Goal: Complete application form

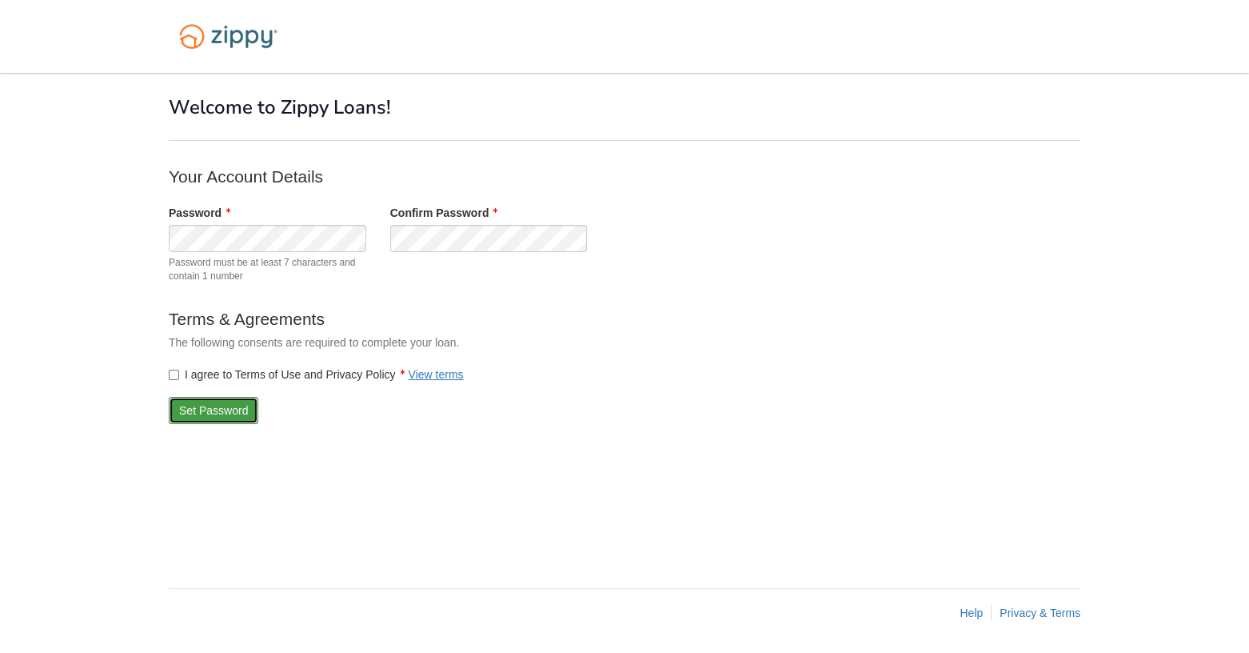
click at [199, 403] on button "Set Password" at bounding box center [214, 410] width 90 height 27
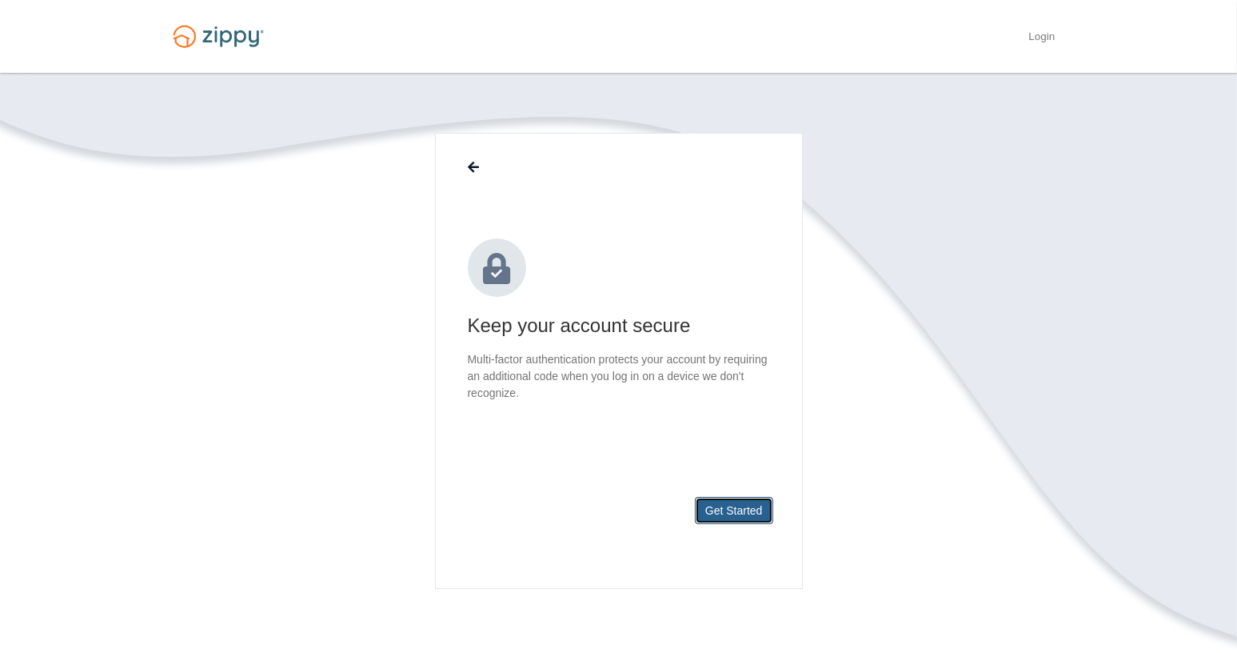
click at [728, 508] on button "Get Started" at bounding box center [734, 510] width 78 height 27
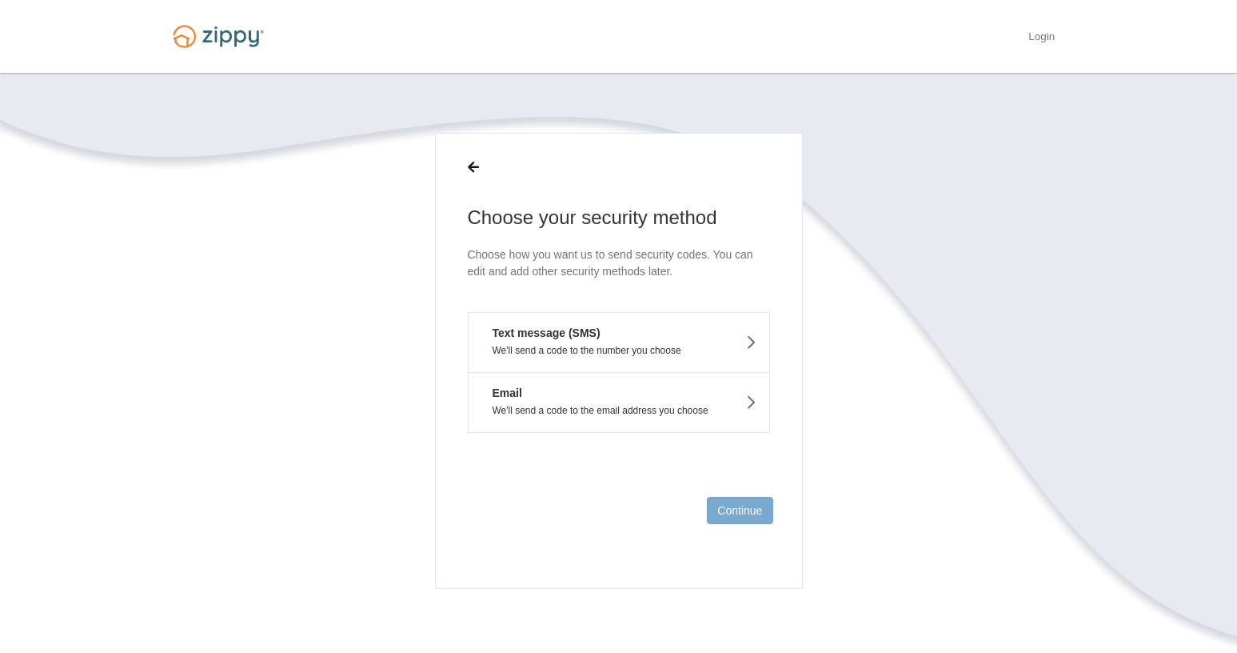
click at [695, 345] on p "We'll send a code to the number you choose" at bounding box center [619, 350] width 277 height 11
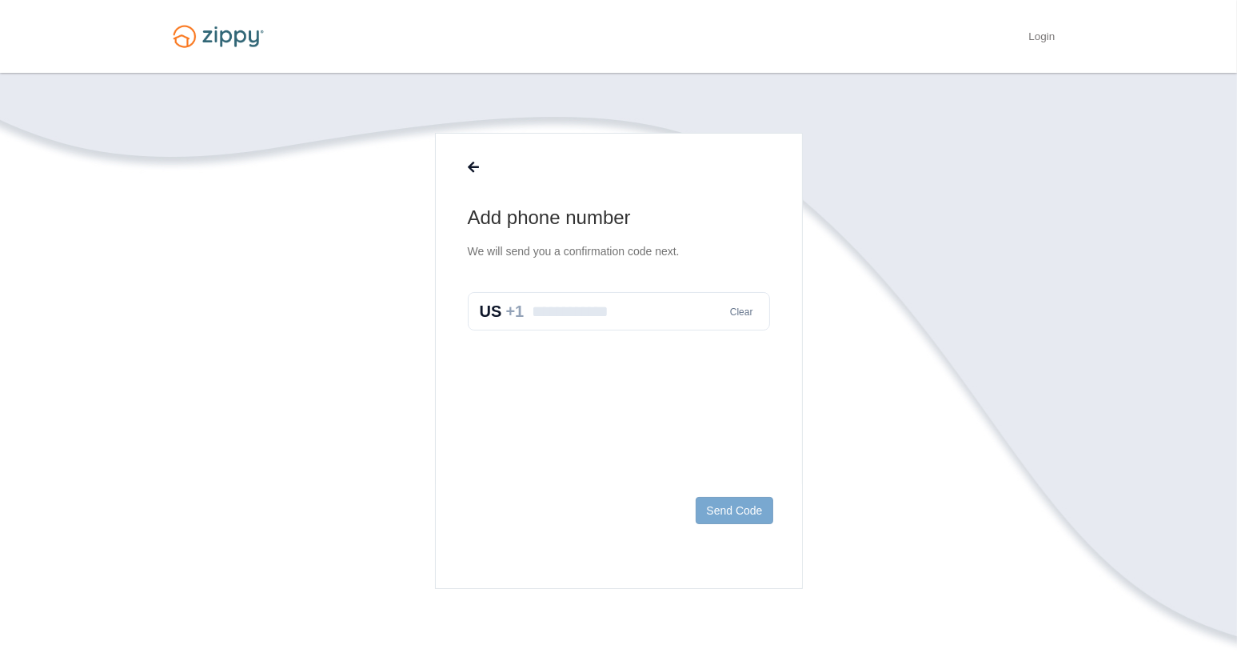
click at [640, 314] on input "text" at bounding box center [619, 311] width 302 height 38
type input "**********"
click at [733, 511] on button "Send Code" at bounding box center [734, 510] width 77 height 27
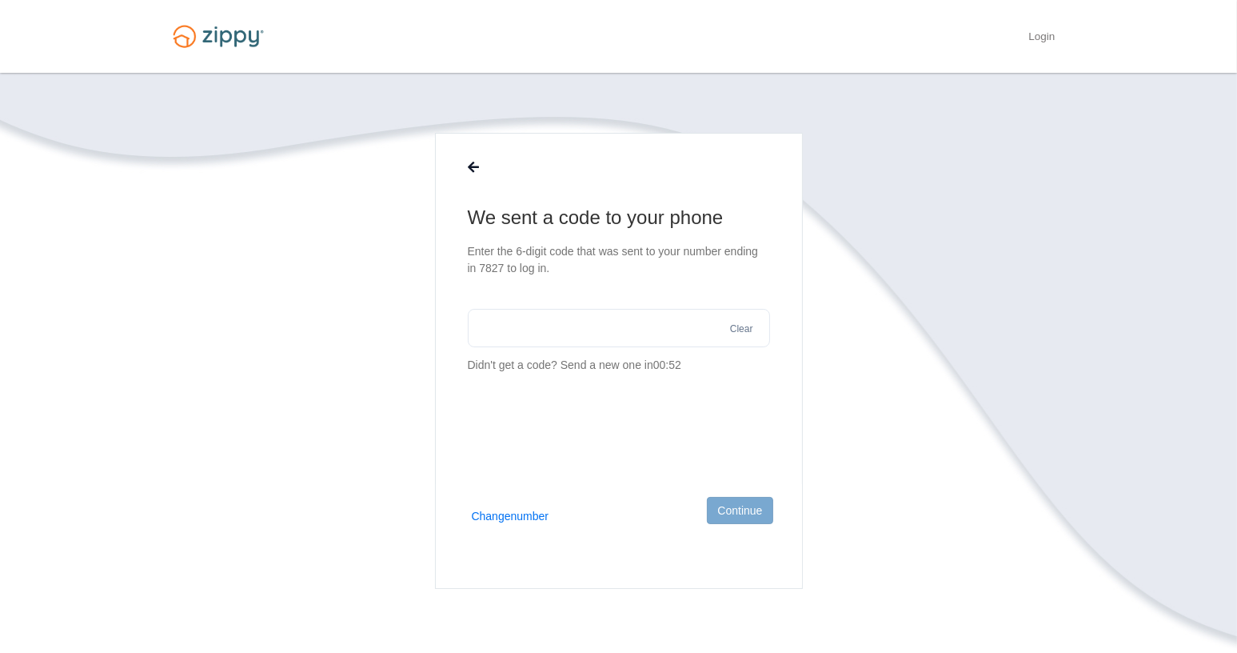
click at [605, 330] on input "text" at bounding box center [619, 328] width 302 height 38
type input "******"
click at [753, 502] on button "Continue" at bounding box center [740, 510] width 66 height 27
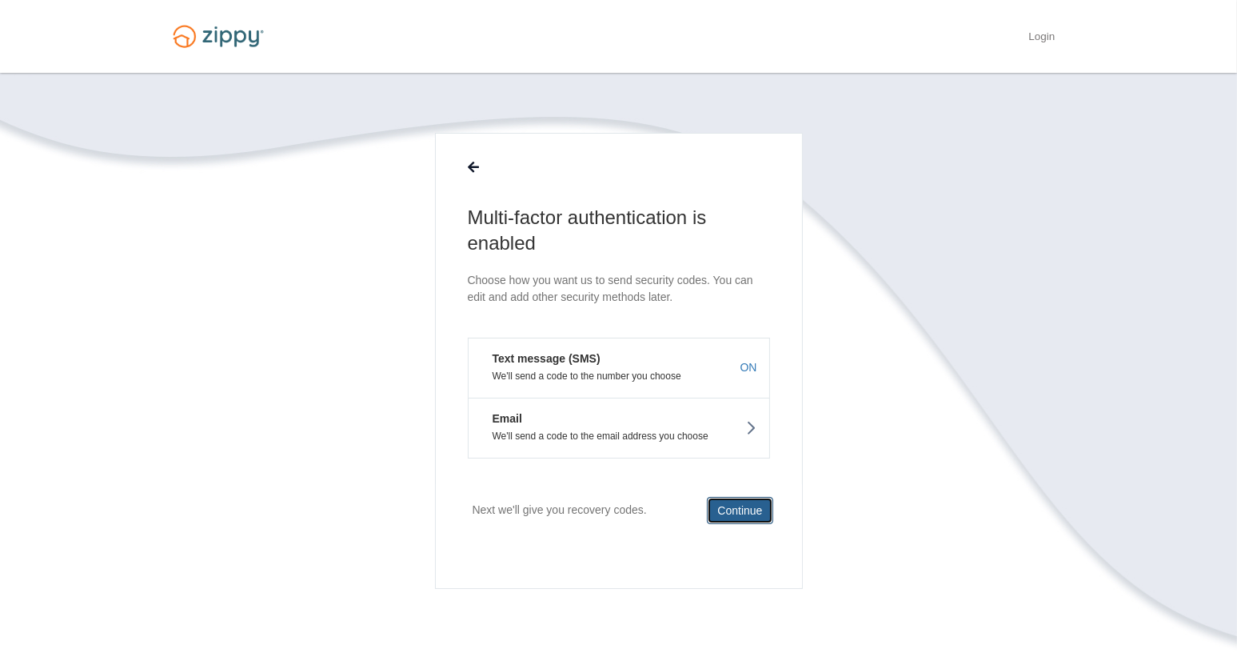
click at [748, 506] on button "Continue" at bounding box center [740, 510] width 66 height 27
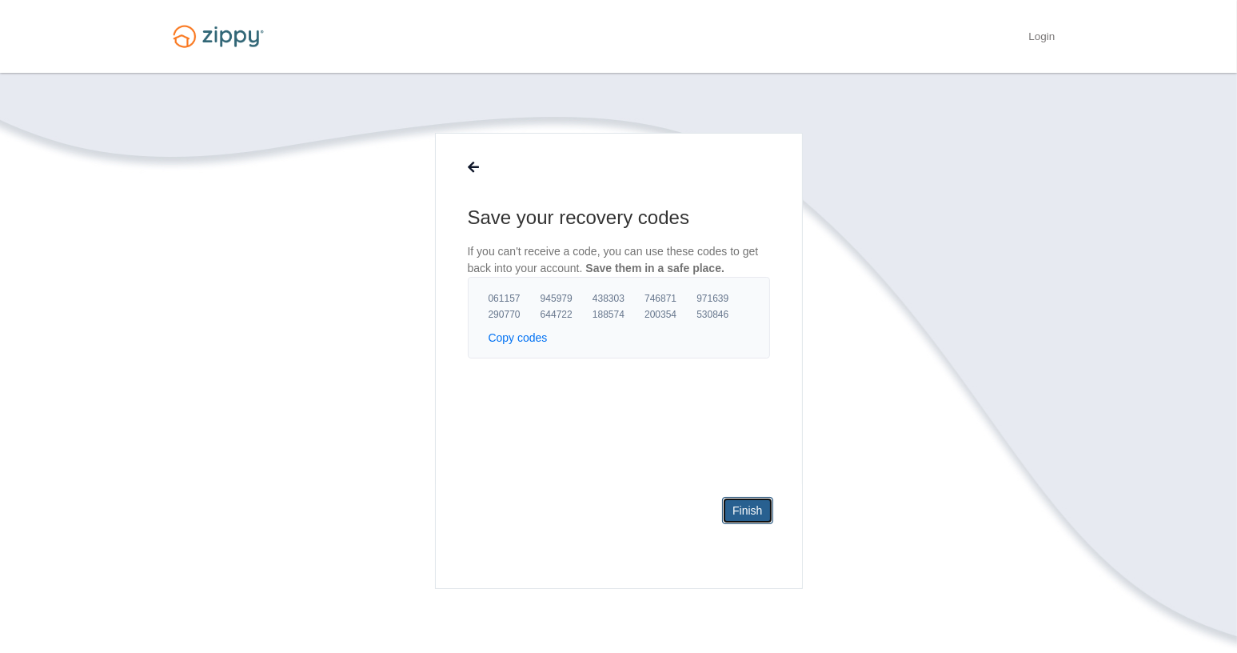
click at [751, 505] on link "Finish" at bounding box center [747, 510] width 50 height 27
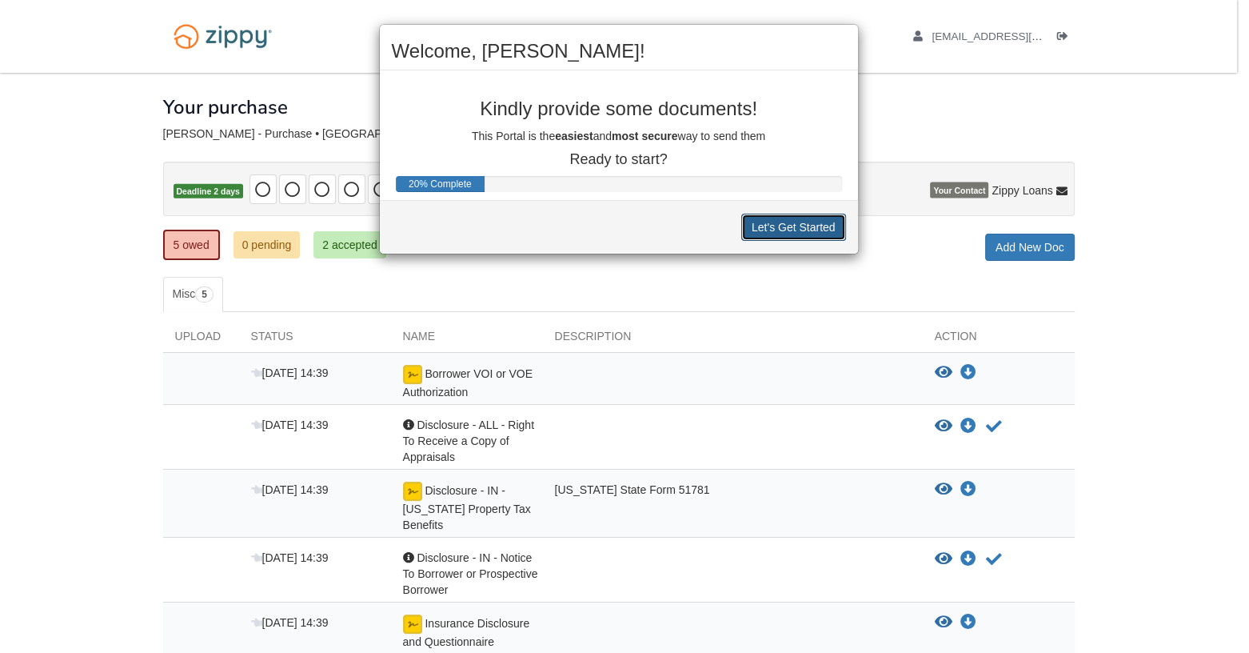
click at [781, 219] on button "Let's Get Started" at bounding box center [793, 227] width 105 height 27
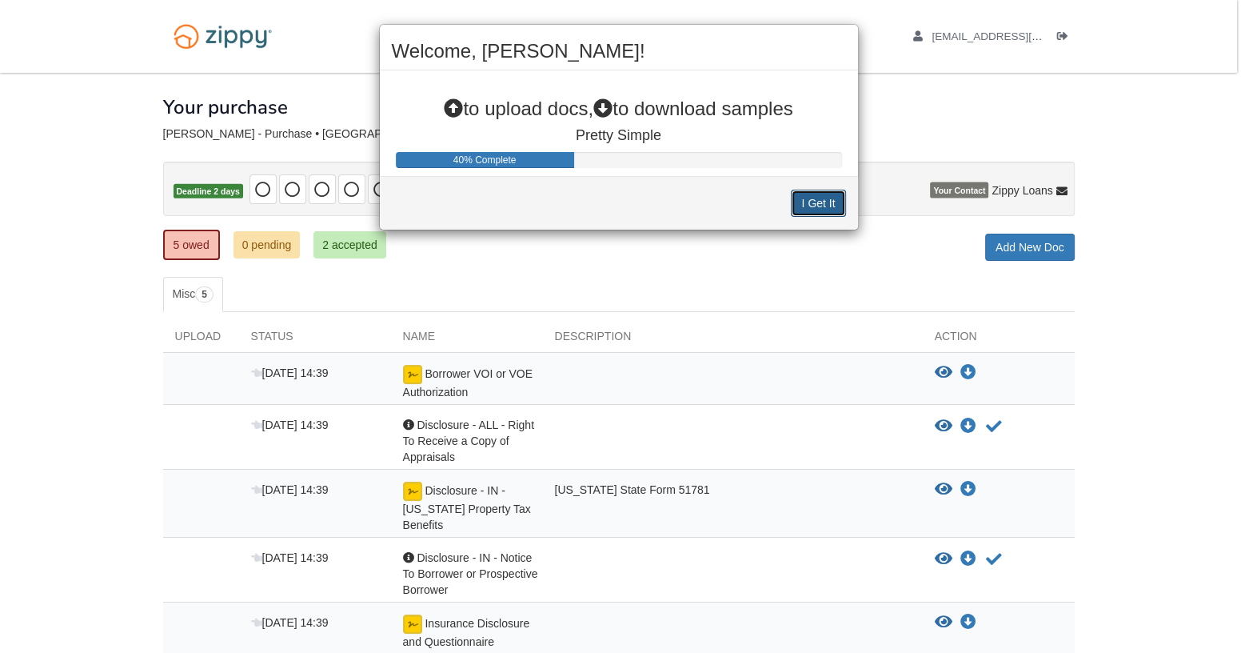
click at [817, 206] on button "I Get It" at bounding box center [818, 203] width 54 height 27
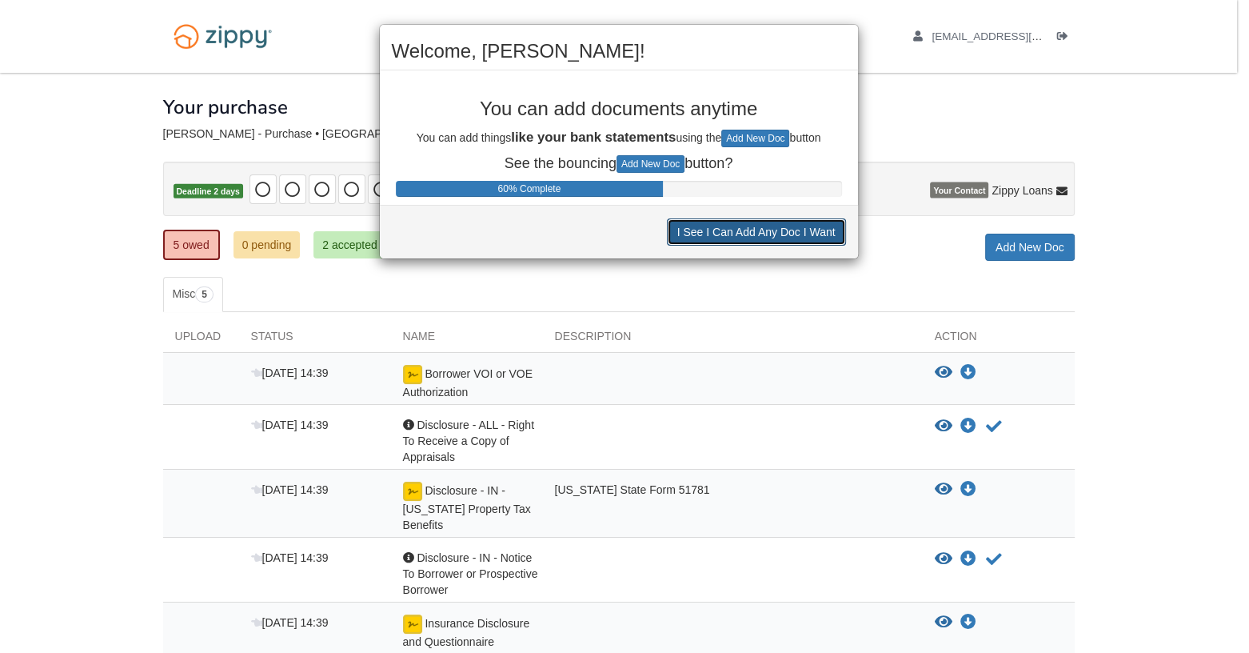
click at [761, 234] on button "I See I Can Add Any Doc I Want" at bounding box center [756, 231] width 179 height 27
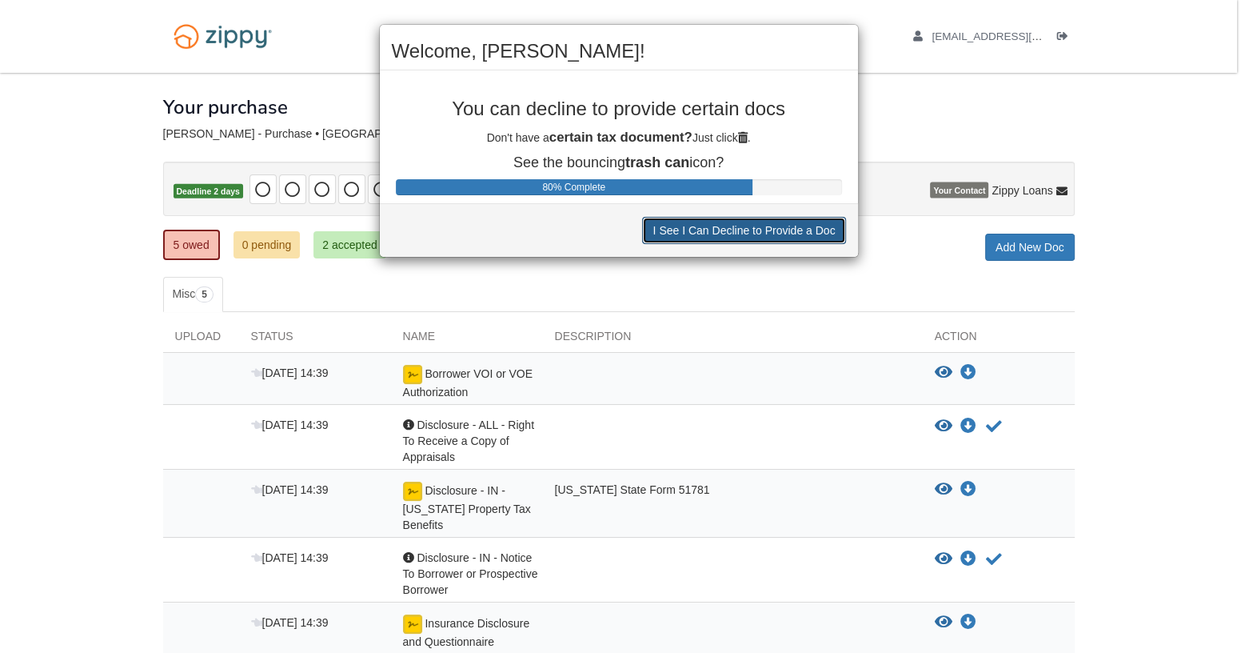
click at [761, 234] on button "I See I Can Decline to Provide a Doc" at bounding box center [743, 230] width 203 height 27
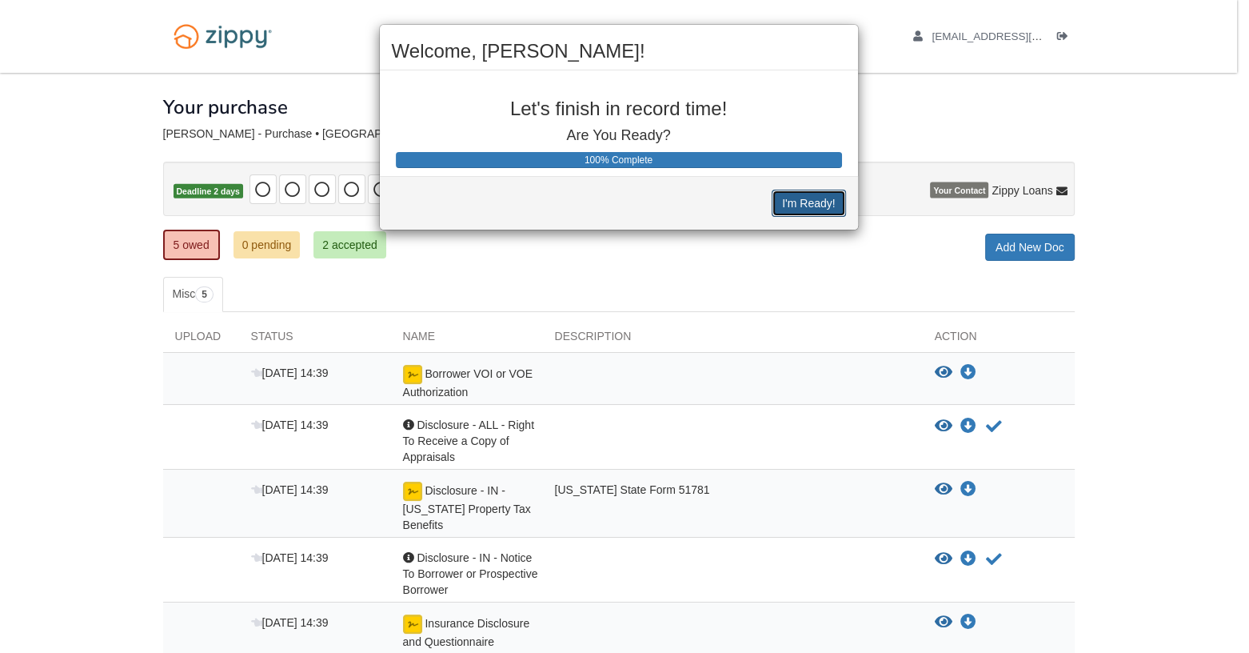
click at [814, 195] on button "I'm Ready!" at bounding box center [809, 203] width 74 height 27
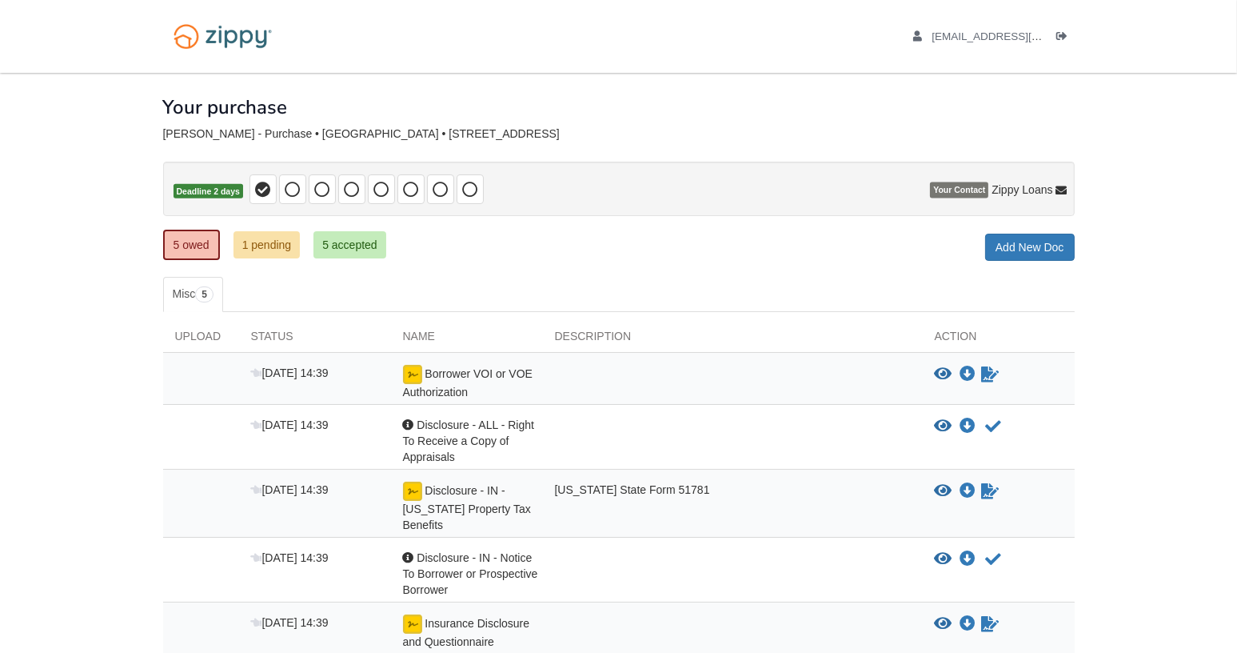
scroll to position [127, 0]
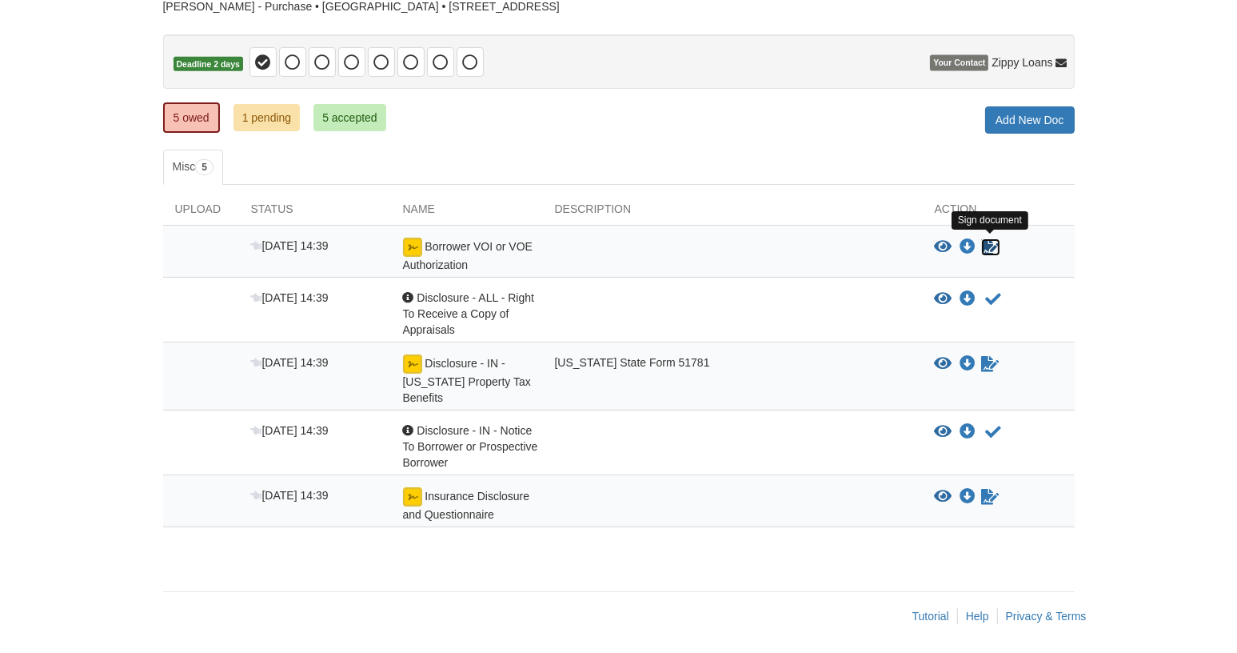
click at [989, 247] on icon "Sign Form" at bounding box center [991, 247] width 18 height 16
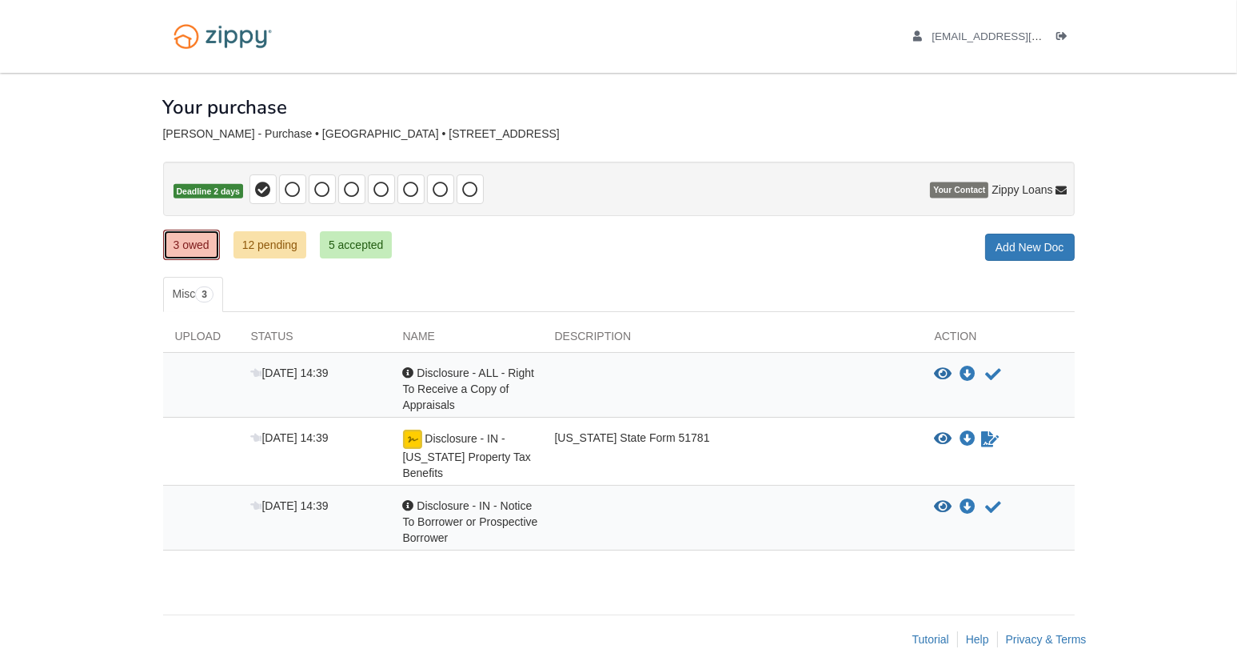
click at [194, 247] on link "3 owed" at bounding box center [191, 245] width 57 height 30
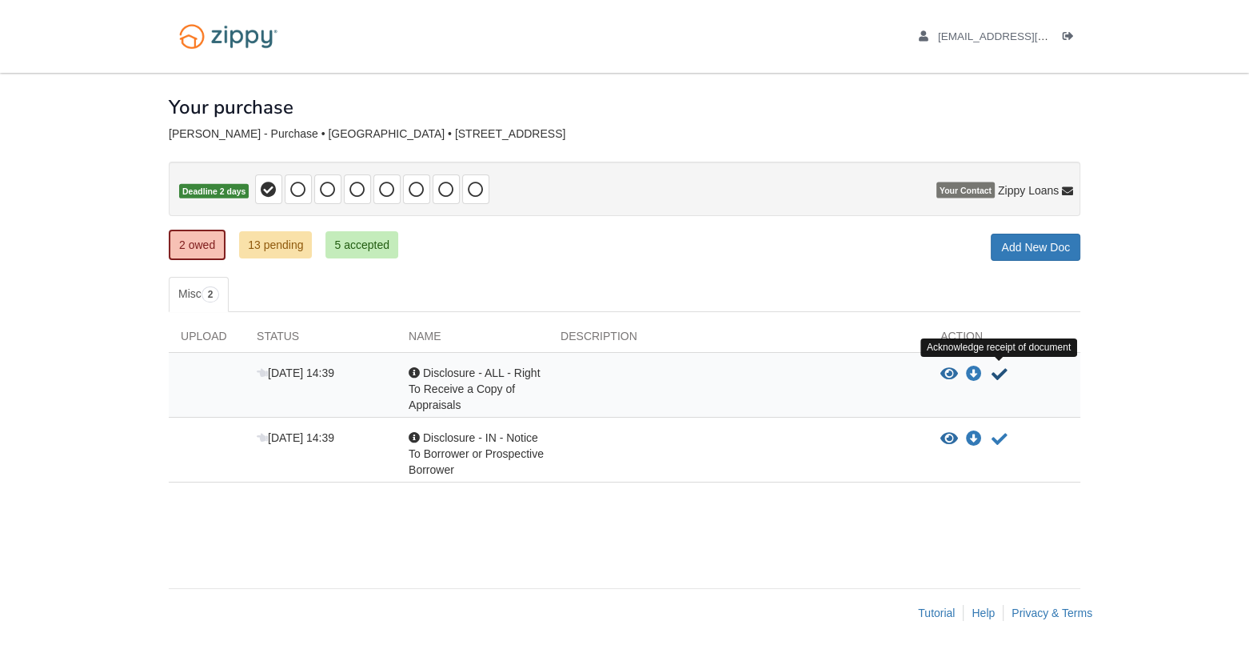
click at [1001, 373] on icon "Acknowledge receipt of document" at bounding box center [1000, 374] width 16 height 16
click at [997, 372] on icon "Acknowledge receipt of document" at bounding box center [1000, 374] width 16 height 16
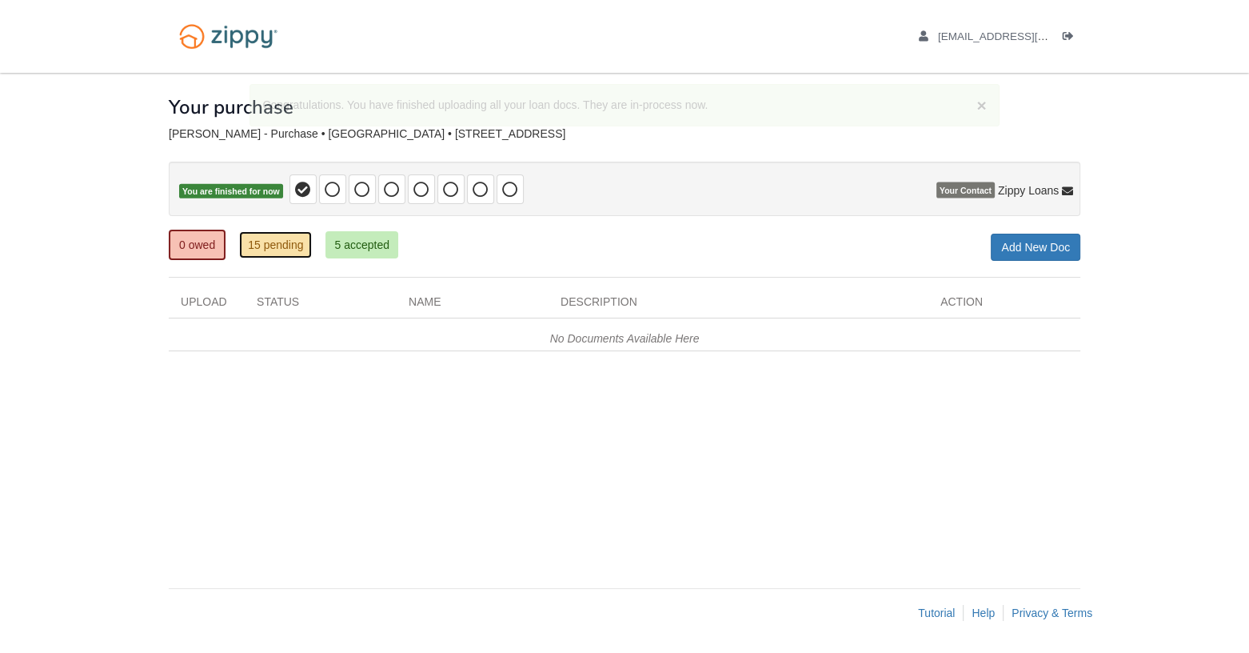
click at [290, 241] on link "15 pending" at bounding box center [275, 244] width 73 height 27
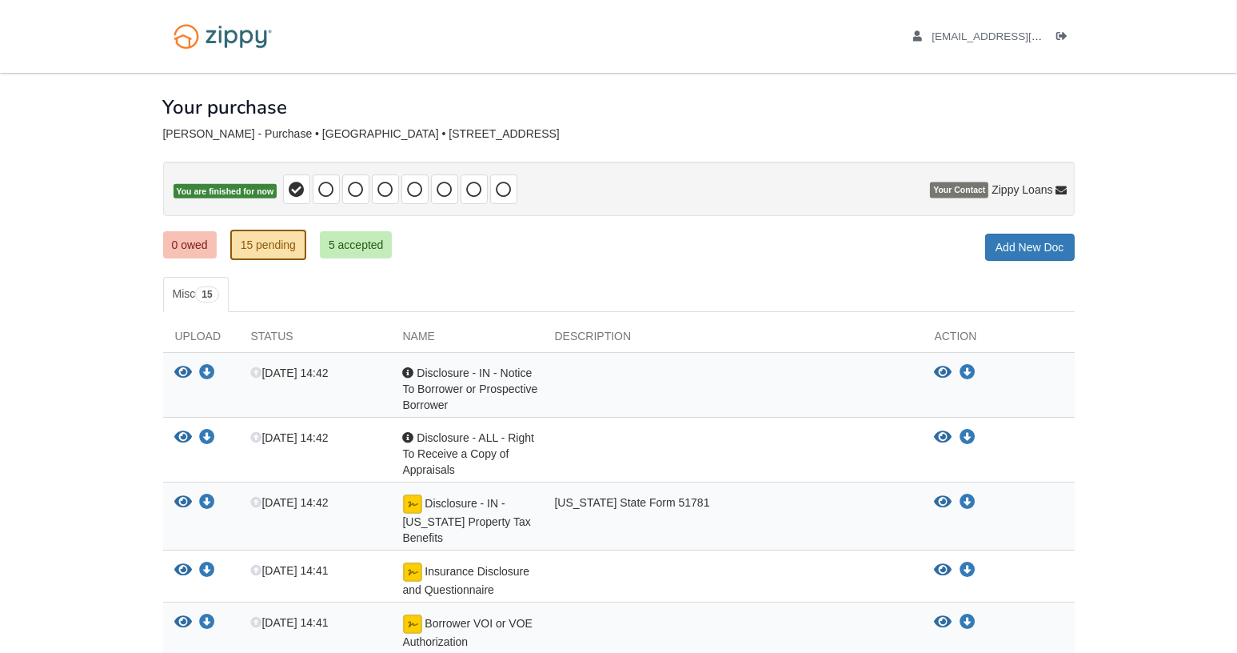
click at [568, 242] on div "0 owed 15 pending 5 accepted My Estimated Payment × My Estimated Payment Add Ne…" at bounding box center [619, 246] width 912 height 29
click at [785, 264] on div "× × × Pending Add Document Notice document will be included in the email sent t…" at bounding box center [619, 581] width 912 height 1017
click at [611, 105] on div "Your purchase" at bounding box center [619, 95] width 912 height 45
